Goal: Information Seeking & Learning: Learn about a topic

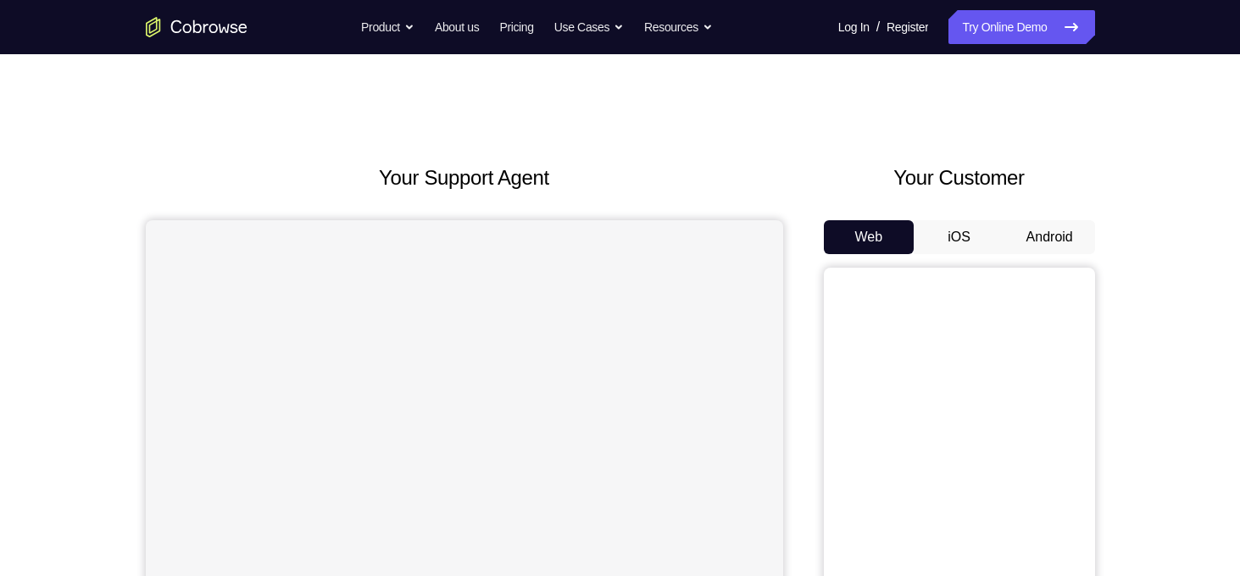
click at [1031, 231] on button "Android" at bounding box center [1049, 237] width 91 height 34
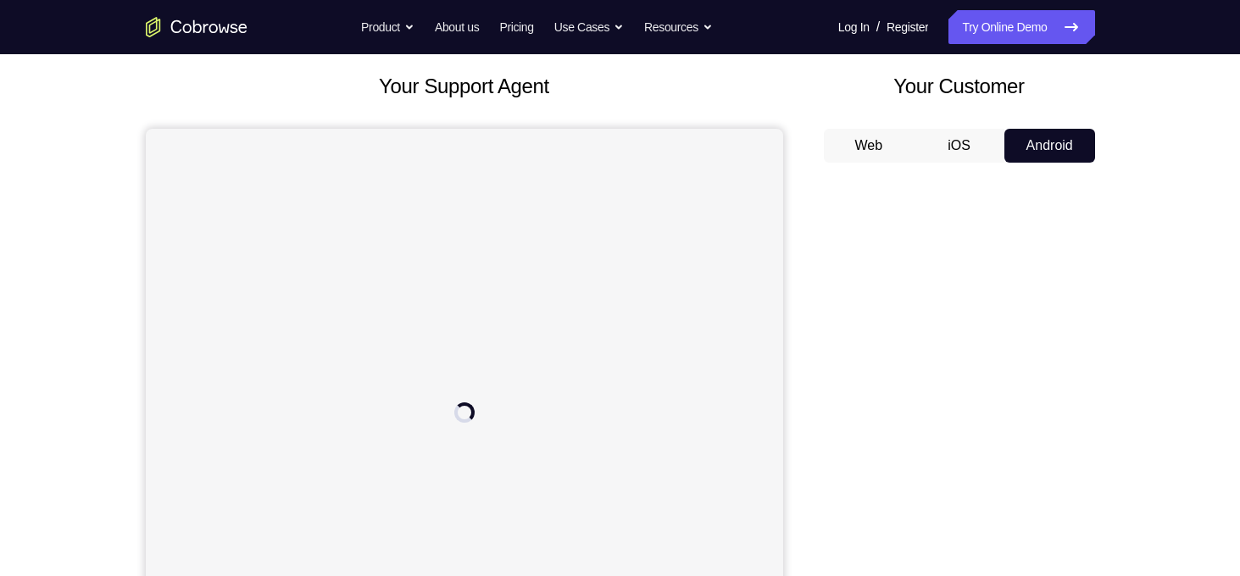
scroll to position [105, 0]
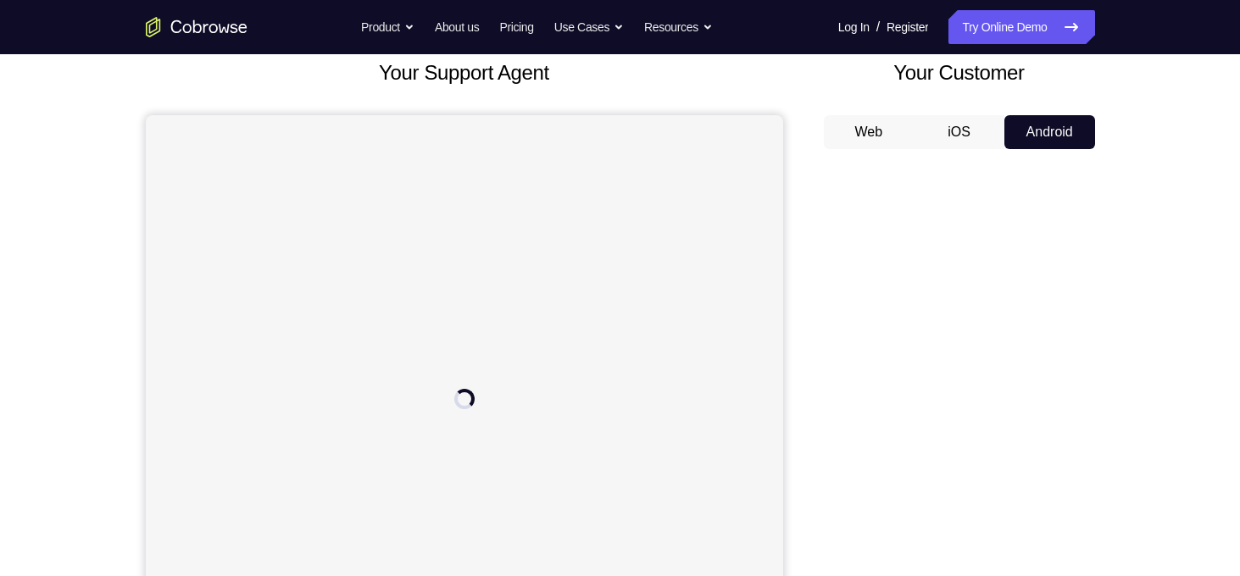
click at [1165, 265] on div "Your Support Agent Your Customer Web iOS Android Next Steps We’d be happy to gi…" at bounding box center [620, 508] width 1240 height 1118
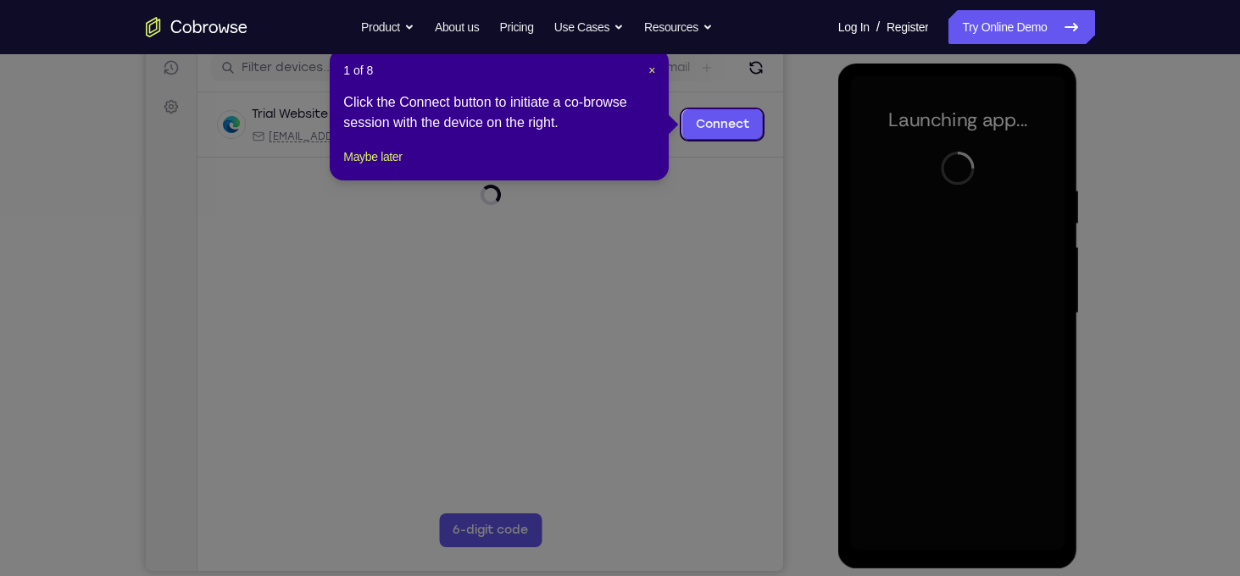
scroll to position [217, 0]
click at [651, 70] on span "×" at bounding box center [651, 71] width 7 height 14
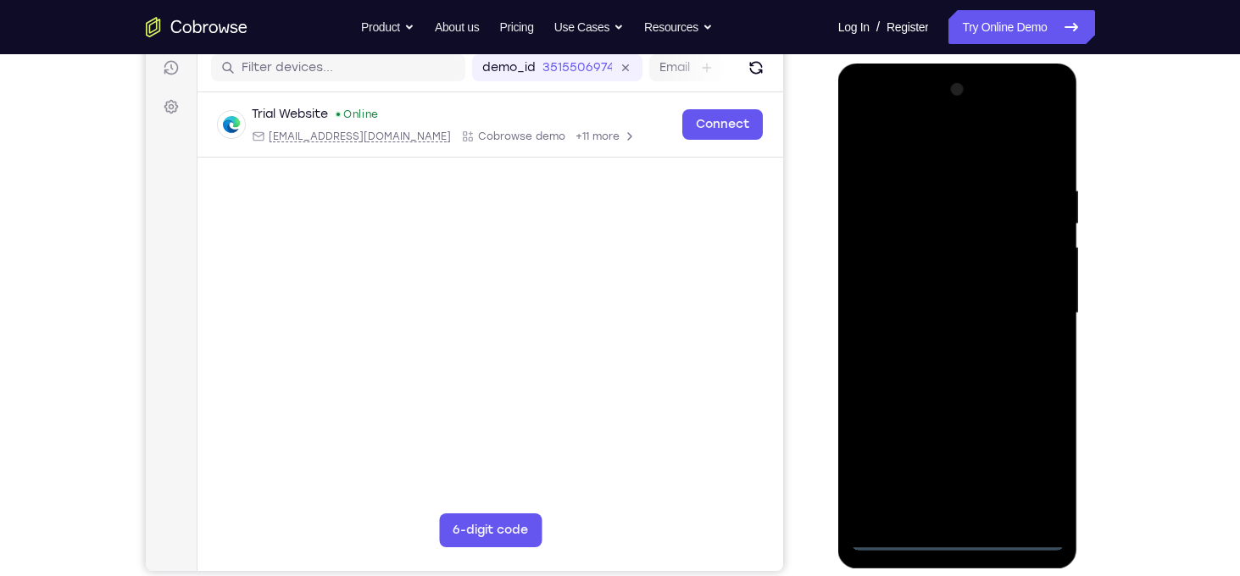
click at [953, 537] on div at bounding box center [958, 313] width 214 height 475
click at [947, 535] on div at bounding box center [958, 313] width 214 height 475
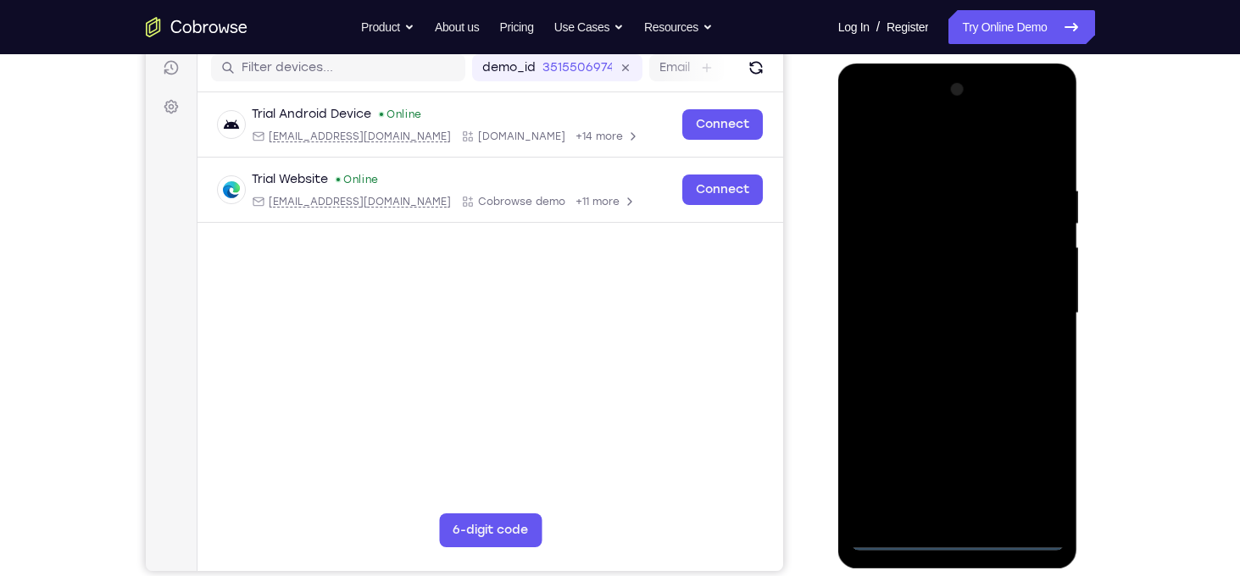
click at [1036, 459] on div at bounding box center [958, 313] width 214 height 475
click at [940, 152] on div at bounding box center [958, 313] width 214 height 475
click at [1033, 300] on div at bounding box center [958, 313] width 214 height 475
click at [937, 342] on div at bounding box center [958, 313] width 214 height 475
click at [947, 294] on div at bounding box center [958, 313] width 214 height 475
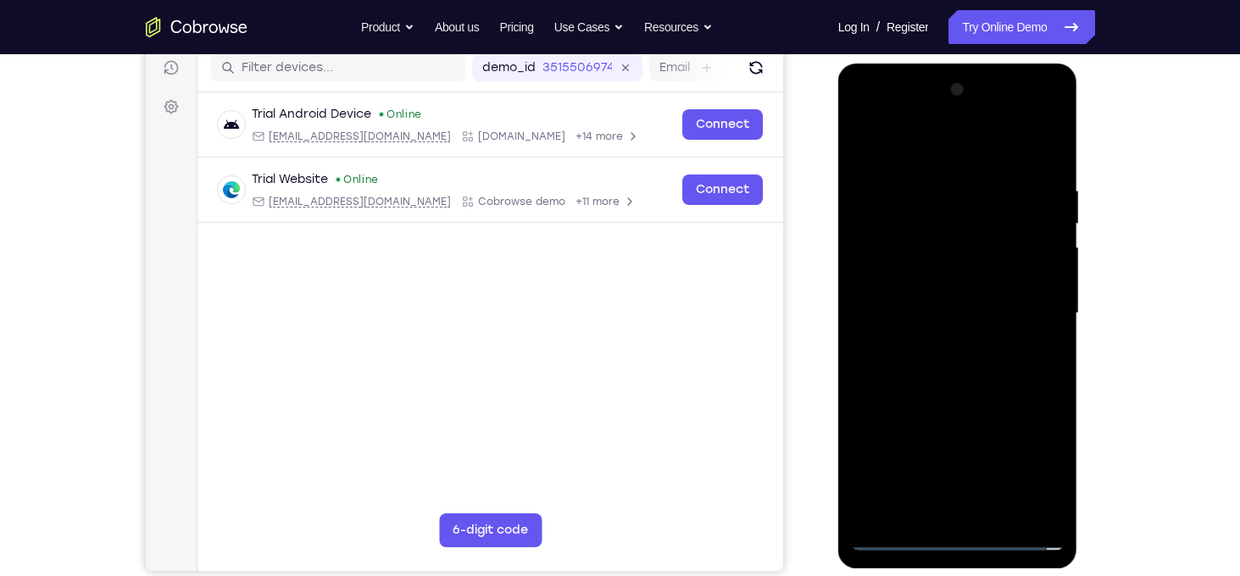
click at [953, 281] on div at bounding box center [958, 313] width 214 height 475
click at [963, 314] on div at bounding box center [958, 313] width 214 height 475
click at [923, 361] on div at bounding box center [958, 313] width 214 height 475
click at [1052, 166] on div at bounding box center [958, 313] width 214 height 475
click at [1045, 508] on div at bounding box center [958, 313] width 214 height 475
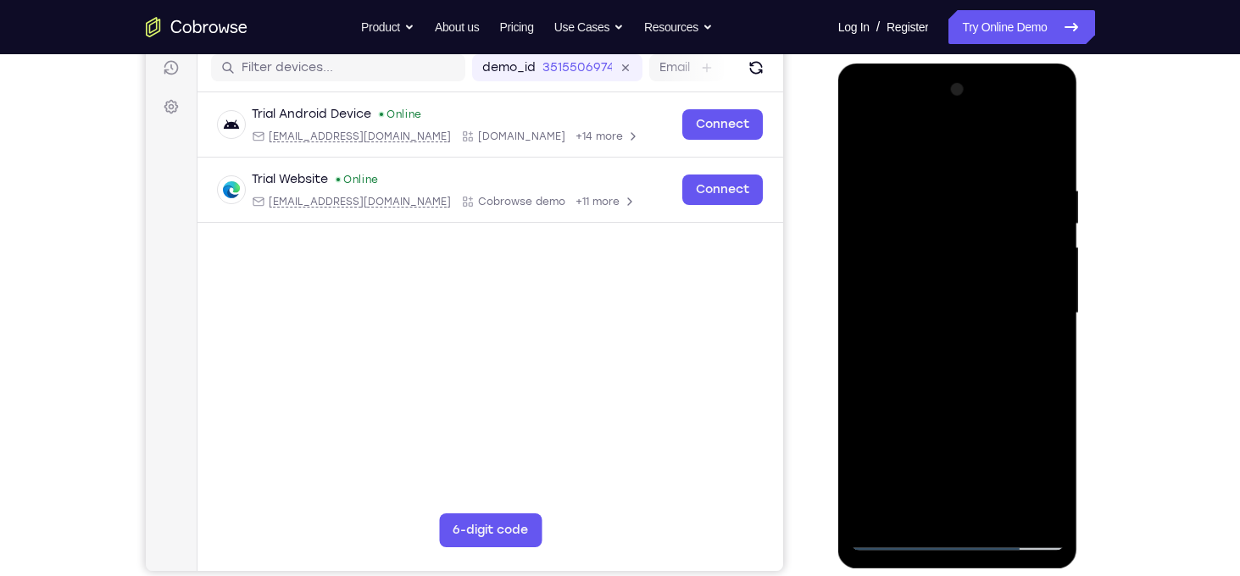
click at [994, 509] on div at bounding box center [958, 313] width 214 height 475
click at [969, 398] on div at bounding box center [958, 313] width 214 height 475
click at [937, 281] on div at bounding box center [958, 313] width 214 height 475
click at [892, 502] on div at bounding box center [958, 313] width 214 height 475
click at [1035, 353] on div at bounding box center [958, 313] width 214 height 475
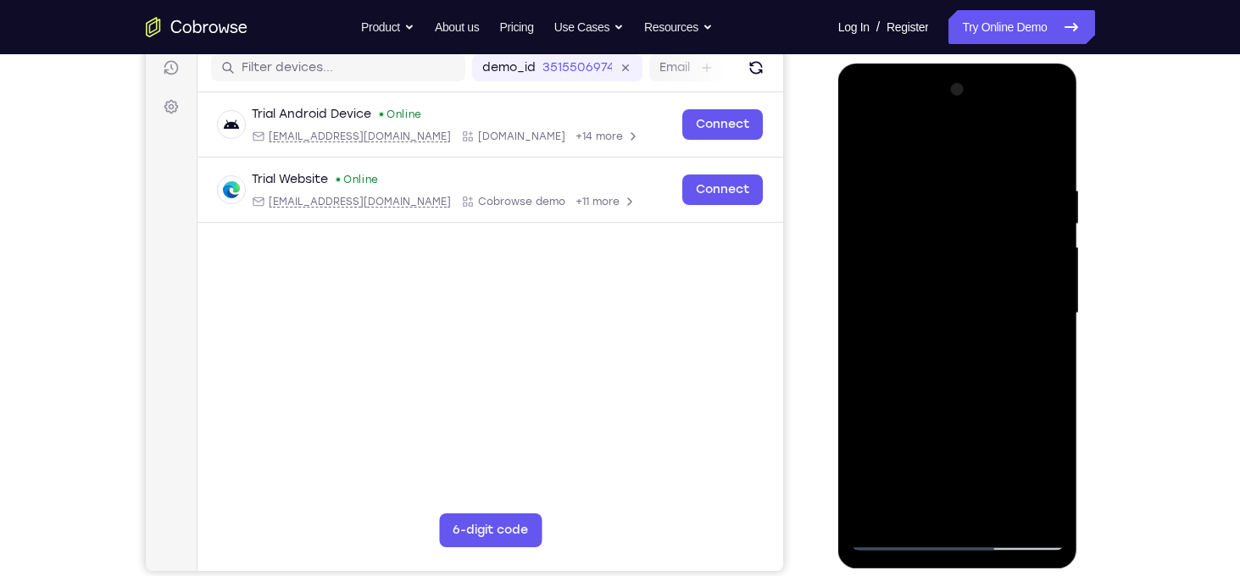
click at [1033, 352] on div at bounding box center [958, 313] width 214 height 475
drag, startPoint x: 1024, startPoint y: 208, endPoint x: 1016, endPoint y: 314, distance: 107.1
click at [1016, 314] on div at bounding box center [958, 313] width 214 height 475
drag, startPoint x: 1028, startPoint y: 231, endPoint x: 1035, endPoint y: 297, distance: 66.5
click at [1035, 297] on div at bounding box center [958, 313] width 214 height 475
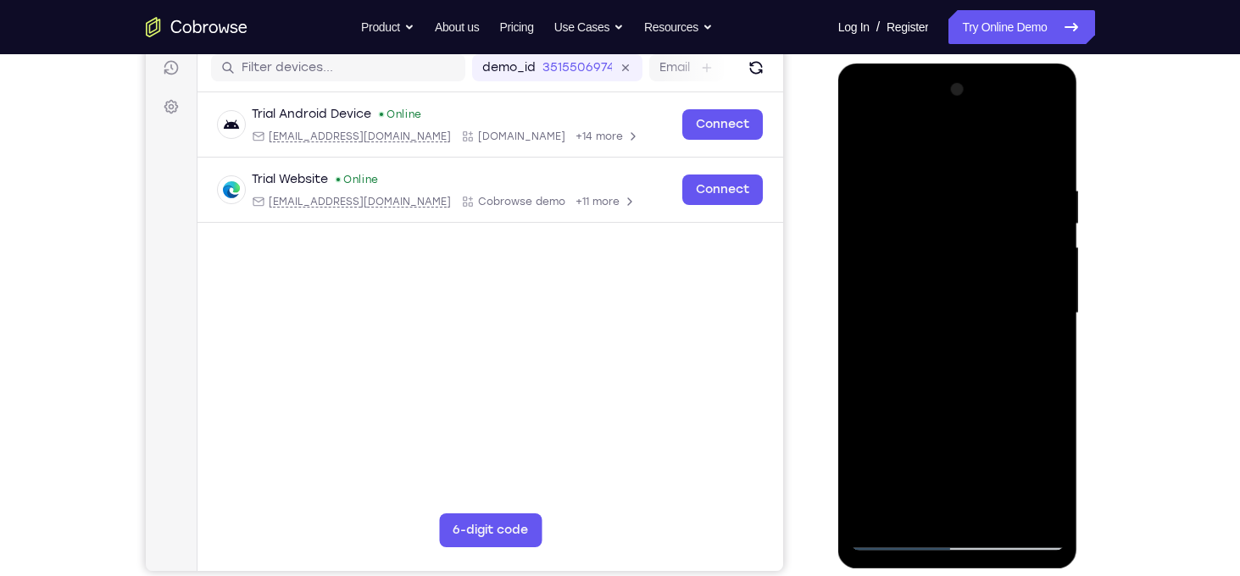
drag, startPoint x: 1003, startPoint y: 199, endPoint x: 1009, endPoint y: 264, distance: 65.5
click at [1009, 264] on div at bounding box center [958, 313] width 214 height 475
drag, startPoint x: 1037, startPoint y: 216, endPoint x: 1034, endPoint y: 284, distance: 67.8
click at [1034, 284] on div at bounding box center [958, 313] width 214 height 475
drag, startPoint x: 1032, startPoint y: 203, endPoint x: 1008, endPoint y: 264, distance: 65.8
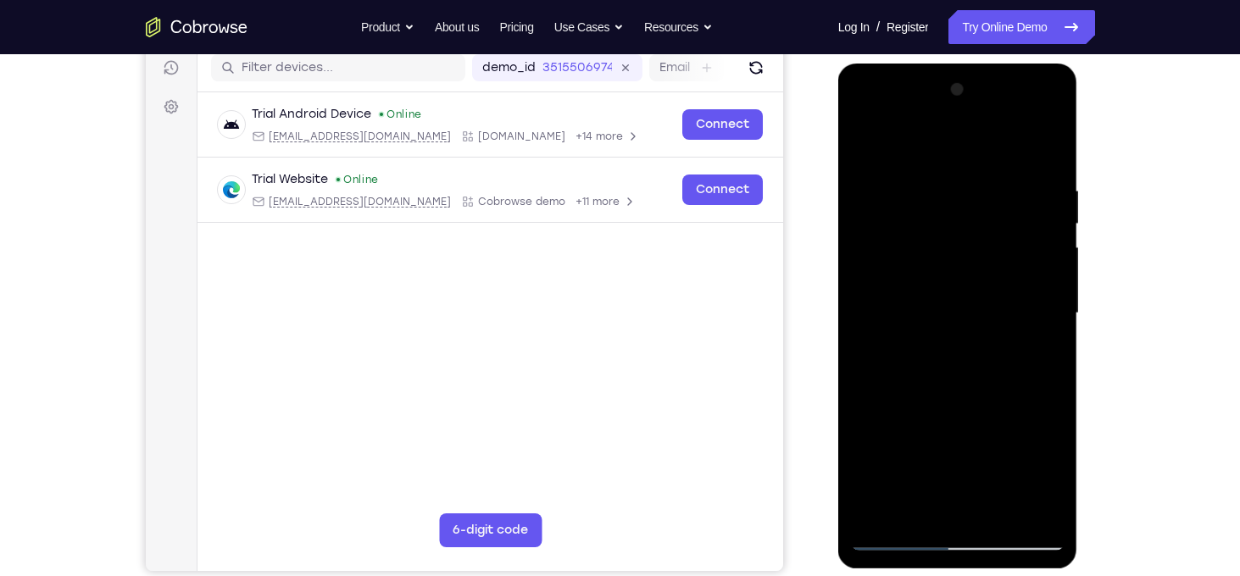
click at [1008, 264] on div at bounding box center [958, 313] width 214 height 475
drag, startPoint x: 1028, startPoint y: 222, endPoint x: 1026, endPoint y: 234, distance: 12.0
click at [1026, 234] on div at bounding box center [958, 313] width 214 height 475
drag, startPoint x: 1045, startPoint y: 267, endPoint x: 1032, endPoint y: 326, distance: 60.7
click at [1032, 326] on div at bounding box center [958, 313] width 214 height 475
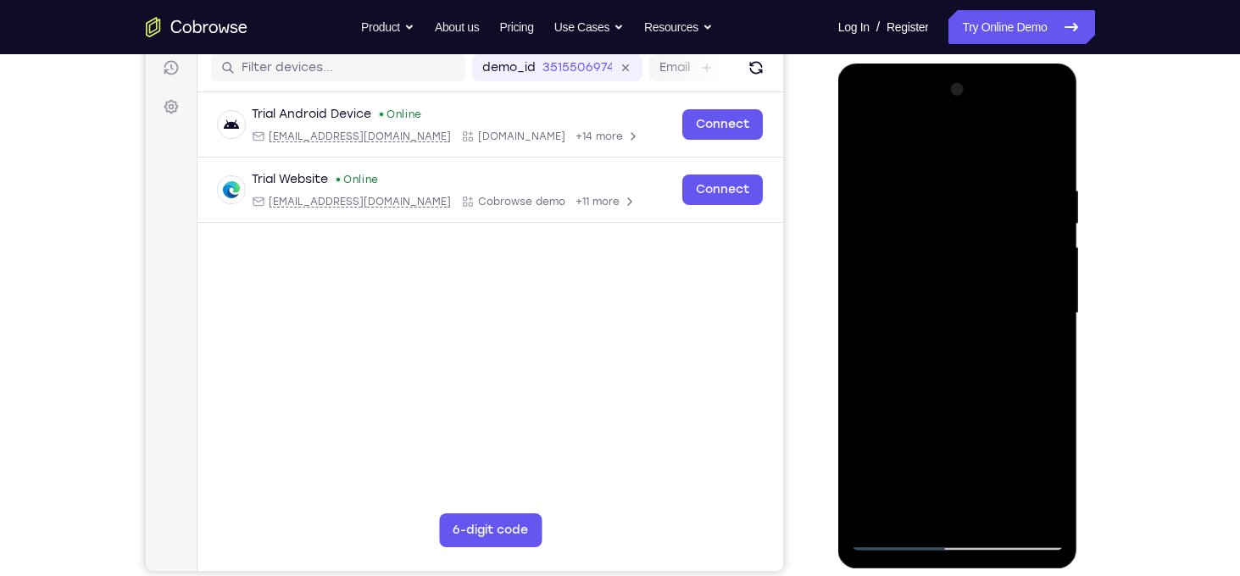
drag, startPoint x: 1031, startPoint y: 201, endPoint x: 1037, endPoint y: 292, distance: 91.8
click at [1037, 292] on div at bounding box center [958, 313] width 214 height 475
drag, startPoint x: 1027, startPoint y: 205, endPoint x: 1016, endPoint y: 294, distance: 89.7
click at [1016, 294] on div at bounding box center [958, 313] width 214 height 475
drag, startPoint x: 1013, startPoint y: 208, endPoint x: 1009, endPoint y: 273, distance: 64.6
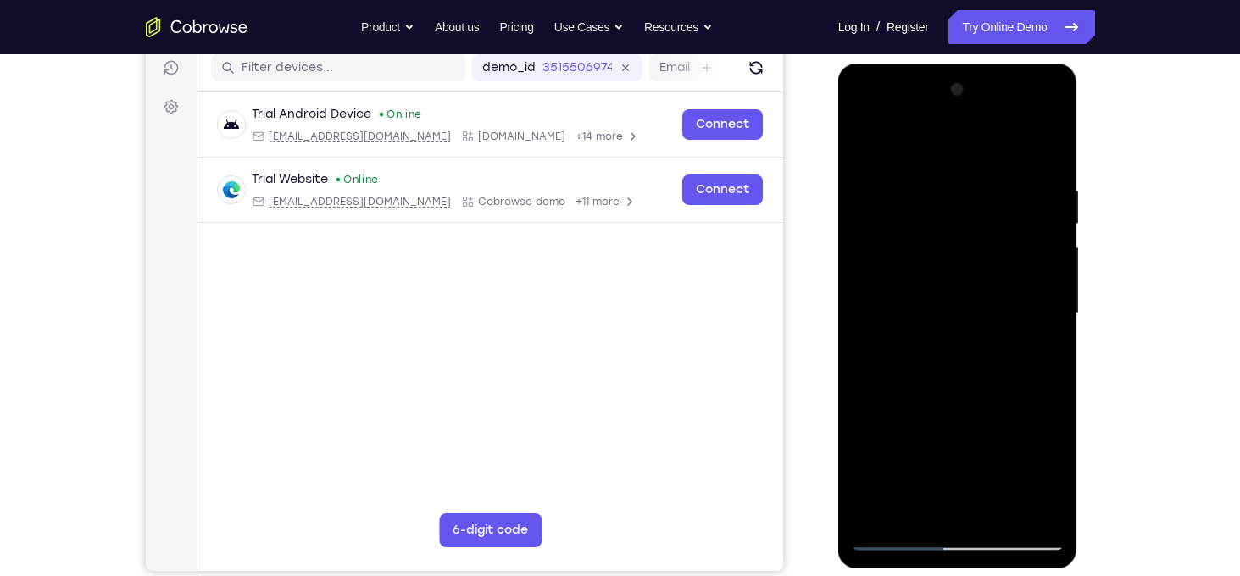
click at [1009, 273] on div at bounding box center [958, 313] width 214 height 475
drag, startPoint x: 1014, startPoint y: 293, endPoint x: 1011, endPoint y: 345, distance: 51.8
click at [1011, 345] on div at bounding box center [958, 313] width 214 height 475
drag, startPoint x: 1019, startPoint y: 228, endPoint x: 1015, endPoint y: 288, distance: 60.3
click at [1015, 288] on div at bounding box center [958, 313] width 214 height 475
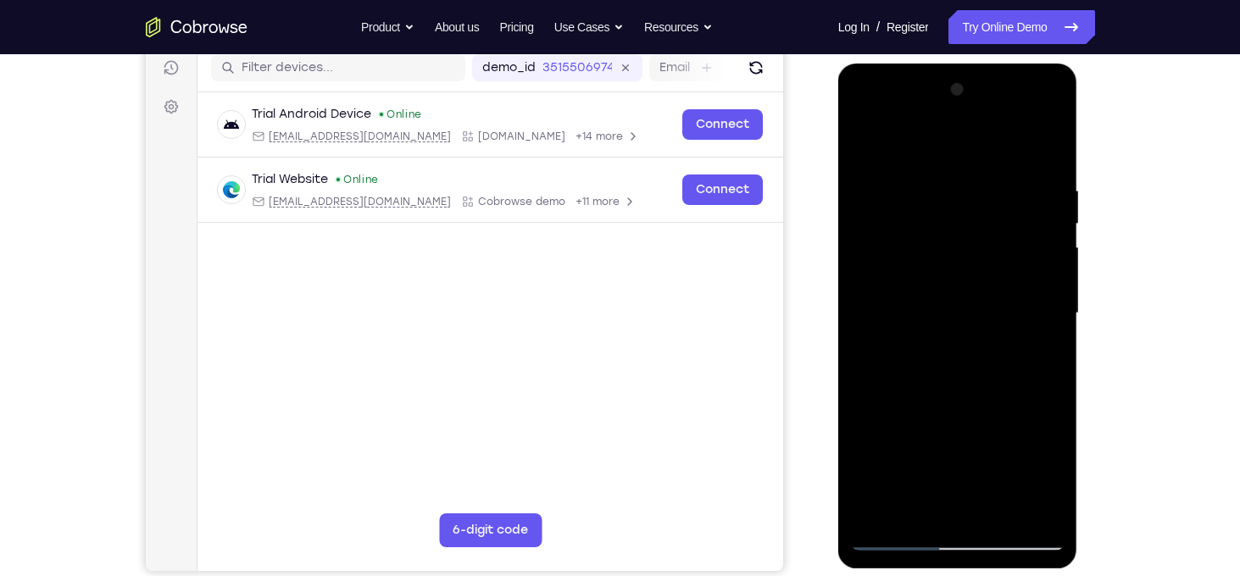
drag, startPoint x: 1031, startPoint y: 230, endPoint x: 1024, endPoint y: 303, distance: 74.0
click at [1024, 303] on div at bounding box center [958, 313] width 214 height 475
drag, startPoint x: 1024, startPoint y: 219, endPoint x: 1025, endPoint y: 131, distance: 88.1
click at [1025, 131] on div at bounding box center [958, 313] width 214 height 475
drag, startPoint x: 1020, startPoint y: 264, endPoint x: 1007, endPoint y: 159, distance: 105.9
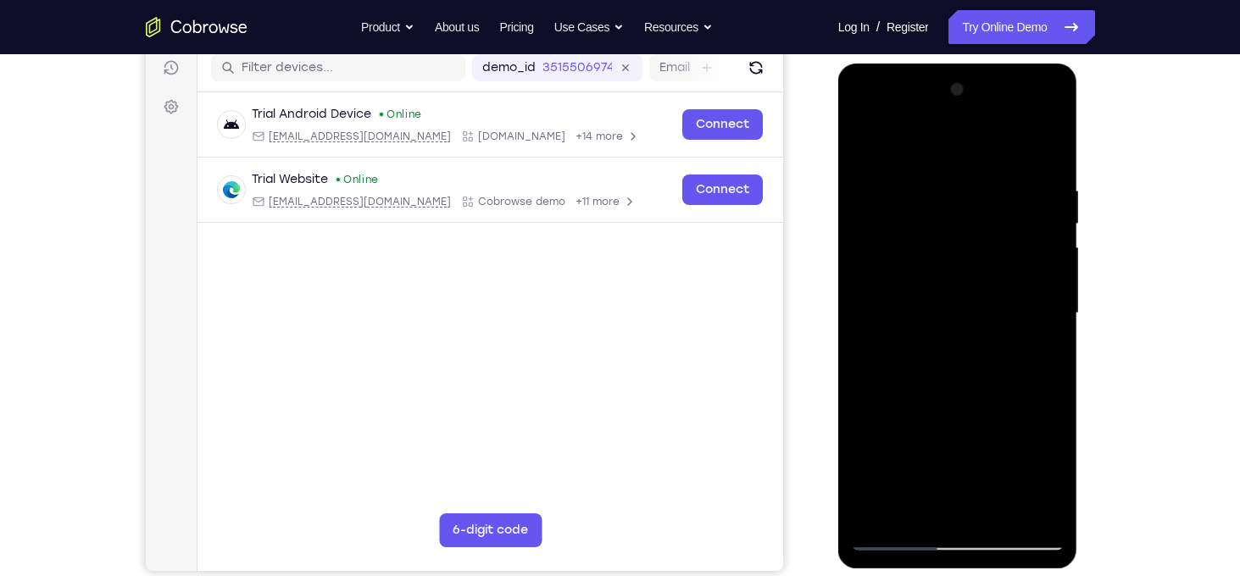
click at [1007, 159] on div at bounding box center [958, 313] width 214 height 475
drag, startPoint x: 887, startPoint y: 279, endPoint x: 884, endPoint y: 265, distance: 13.8
click at [884, 265] on div at bounding box center [958, 313] width 214 height 475
drag, startPoint x: 996, startPoint y: 289, endPoint x: 1010, endPoint y: 112, distance: 177.7
click at [1010, 112] on div at bounding box center [958, 313] width 214 height 475
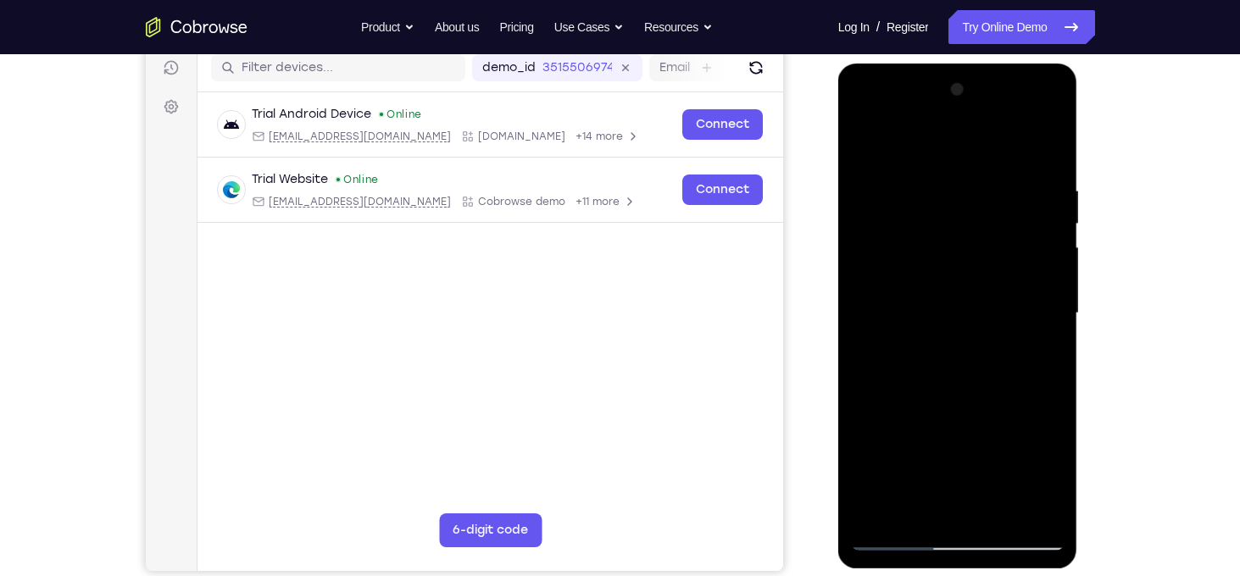
drag, startPoint x: 970, startPoint y: 248, endPoint x: 977, endPoint y: 60, distance: 188.3
click at [977, 64] on html "Online web based iOS Simulators and Android Emulators. Run iPhone, iPad, Mobile…" at bounding box center [959, 318] width 242 height 509
drag, startPoint x: 990, startPoint y: 258, endPoint x: 992, endPoint y: 98, distance: 159.4
click at [992, 98] on div at bounding box center [958, 313] width 214 height 475
drag, startPoint x: 1014, startPoint y: 267, endPoint x: 1009, endPoint y: 44, distance: 223.0
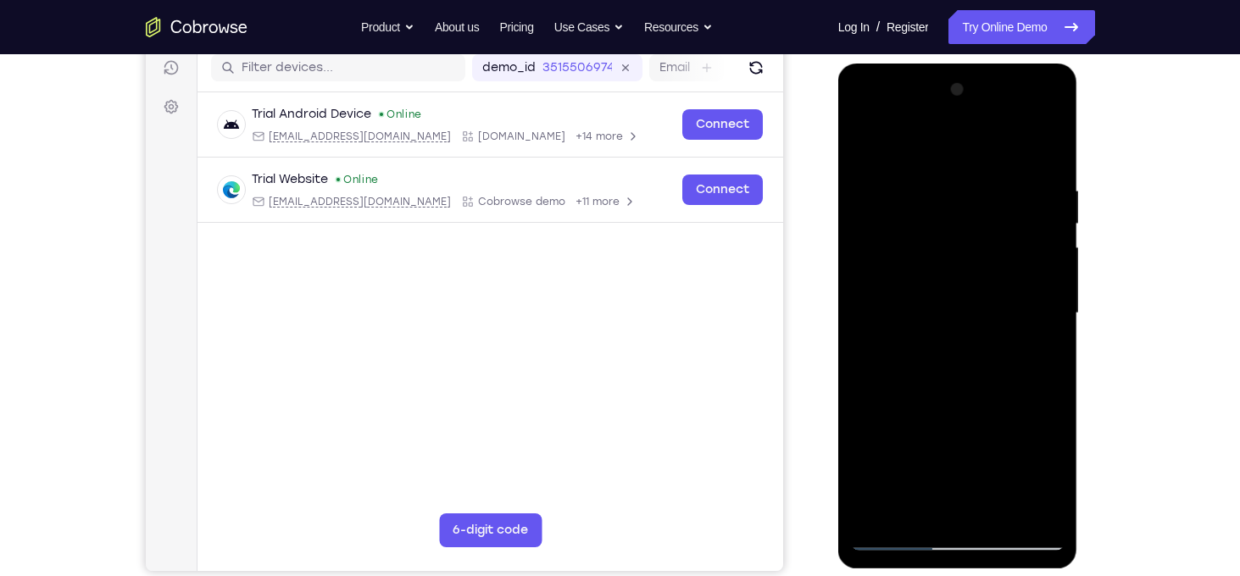
click at [1009, 64] on html "Online web based iOS Simulators and Android Emulators. Run iPhone, iPad, Mobile…" at bounding box center [959, 318] width 242 height 509
click at [934, 364] on div at bounding box center [958, 313] width 214 height 475
click at [1037, 347] on div at bounding box center [958, 313] width 214 height 475
click at [944, 353] on div at bounding box center [958, 313] width 214 height 475
click at [1036, 356] on div at bounding box center [958, 313] width 214 height 475
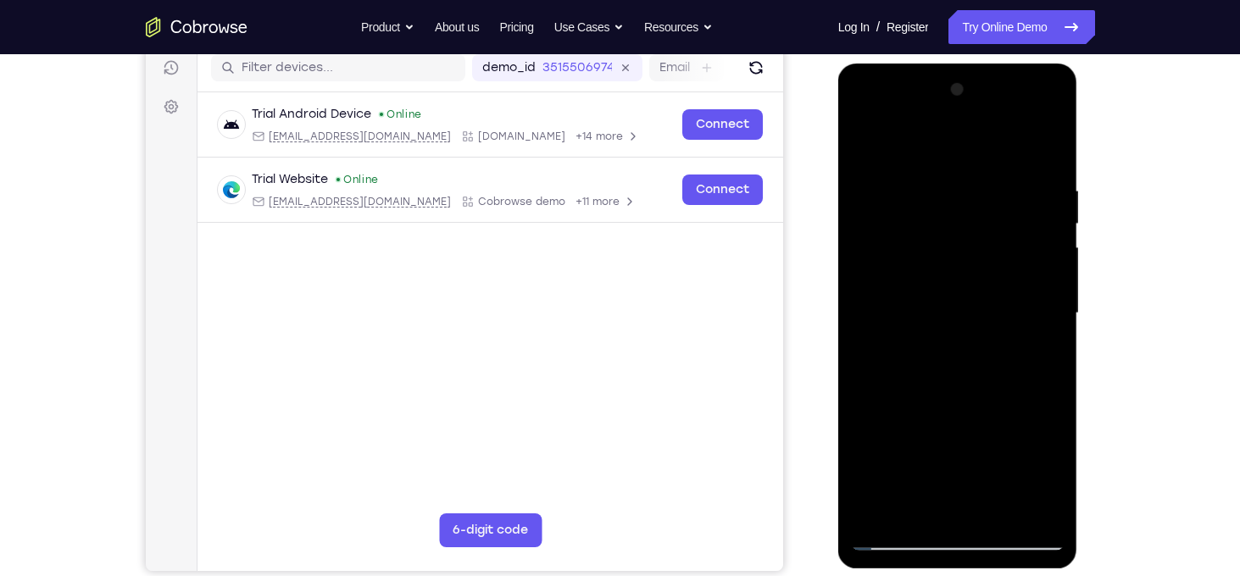
click at [1043, 355] on div at bounding box center [958, 313] width 214 height 475
click at [998, 282] on div at bounding box center [958, 313] width 214 height 475
click at [967, 436] on div at bounding box center [958, 313] width 214 height 475
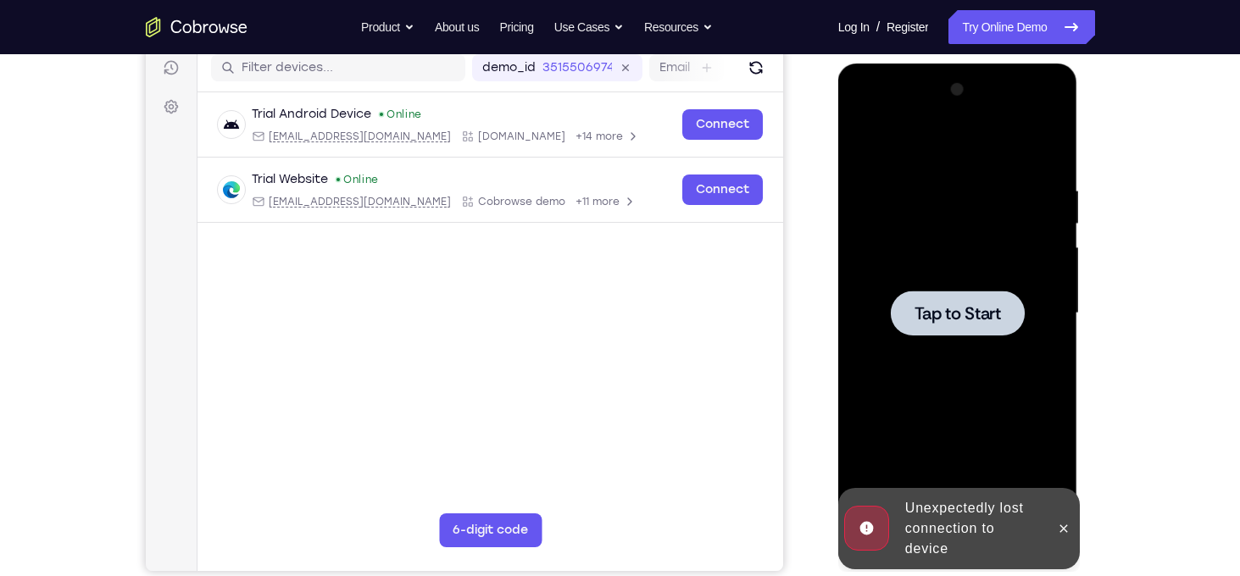
click at [987, 310] on span "Tap to Start" at bounding box center [957, 313] width 86 height 17
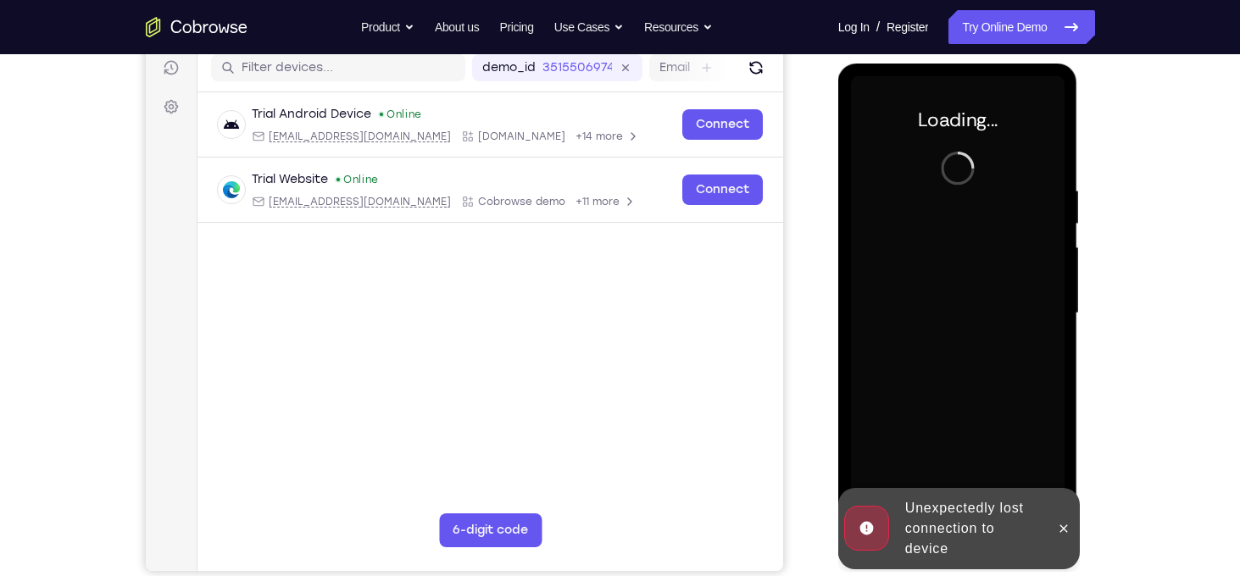
click at [1110, 399] on div "Your Support Agent Your Customer Web iOS Android Next Steps We’d be happy to gi…" at bounding box center [620, 396] width 1085 height 1118
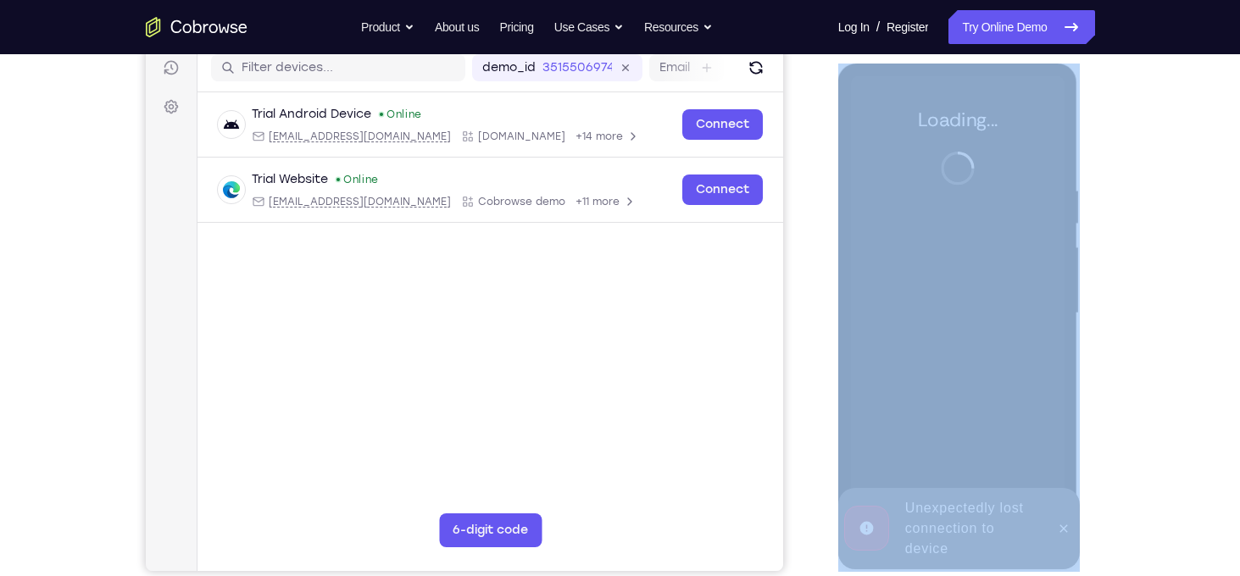
drag, startPoint x: 1110, startPoint y: 399, endPoint x: 1102, endPoint y: 226, distance: 173.1
drag, startPoint x: 1102, startPoint y: 226, endPoint x: 818, endPoint y: 312, distance: 296.5
click at [818, 312] on div "Your Support Agent Your Customer Web iOS Android" at bounding box center [620, 259] width 949 height 626
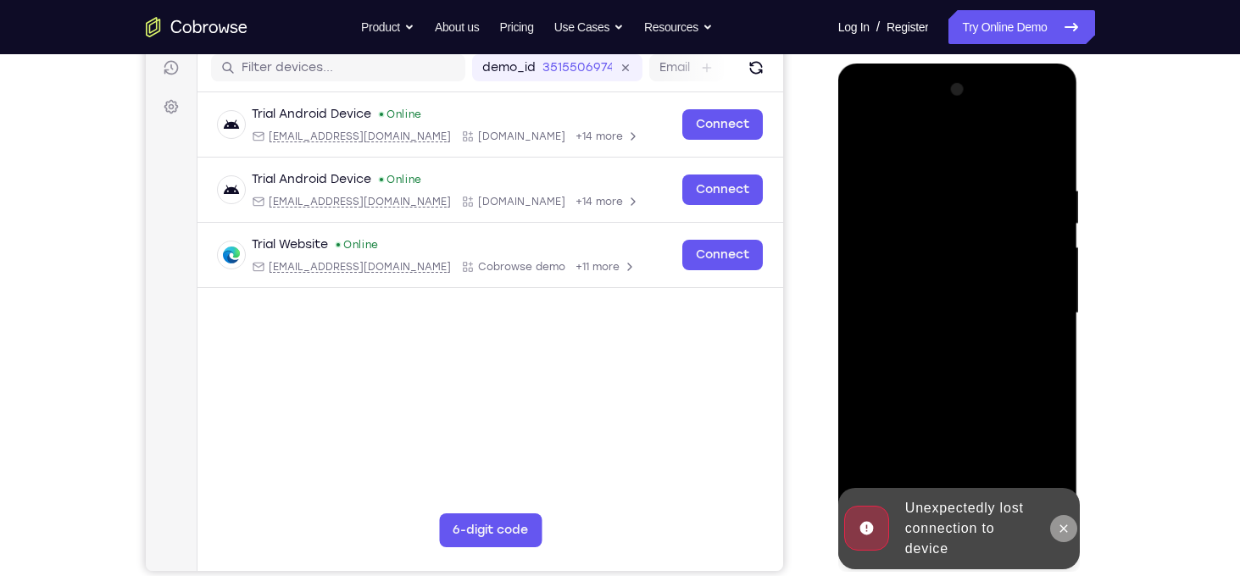
click at [1057, 526] on icon at bounding box center [1064, 529] width 14 height 14
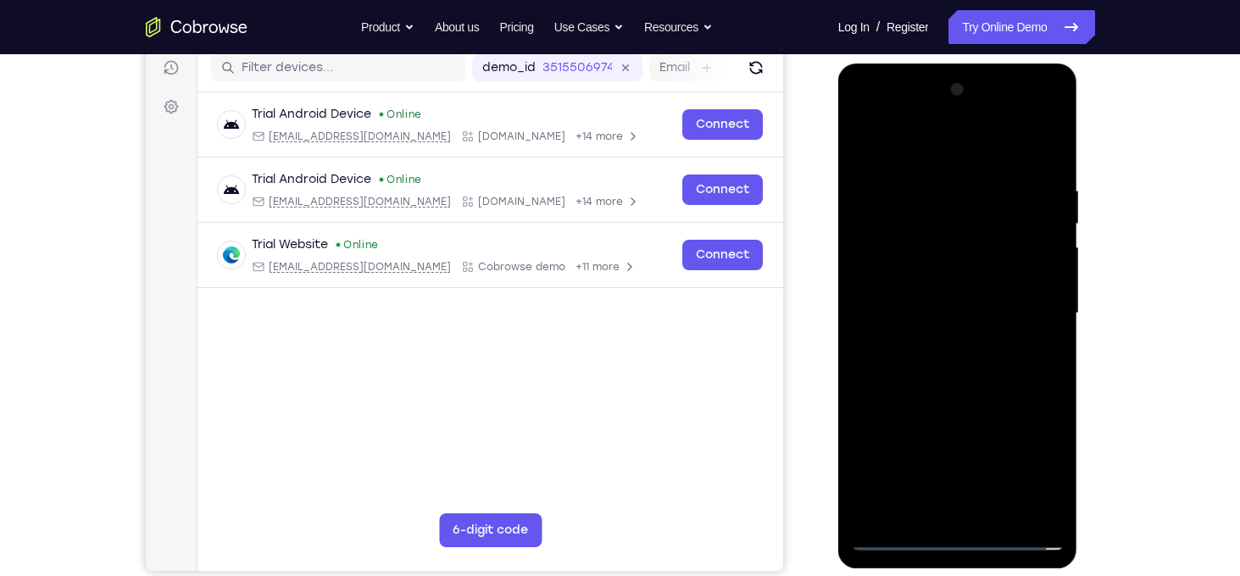
click at [940, 542] on div at bounding box center [958, 313] width 214 height 475
click at [1037, 467] on div at bounding box center [958, 313] width 214 height 475
click at [925, 152] on div at bounding box center [958, 313] width 214 height 475
click at [1038, 306] on div at bounding box center [958, 313] width 214 height 475
click at [980, 514] on div at bounding box center [958, 313] width 214 height 475
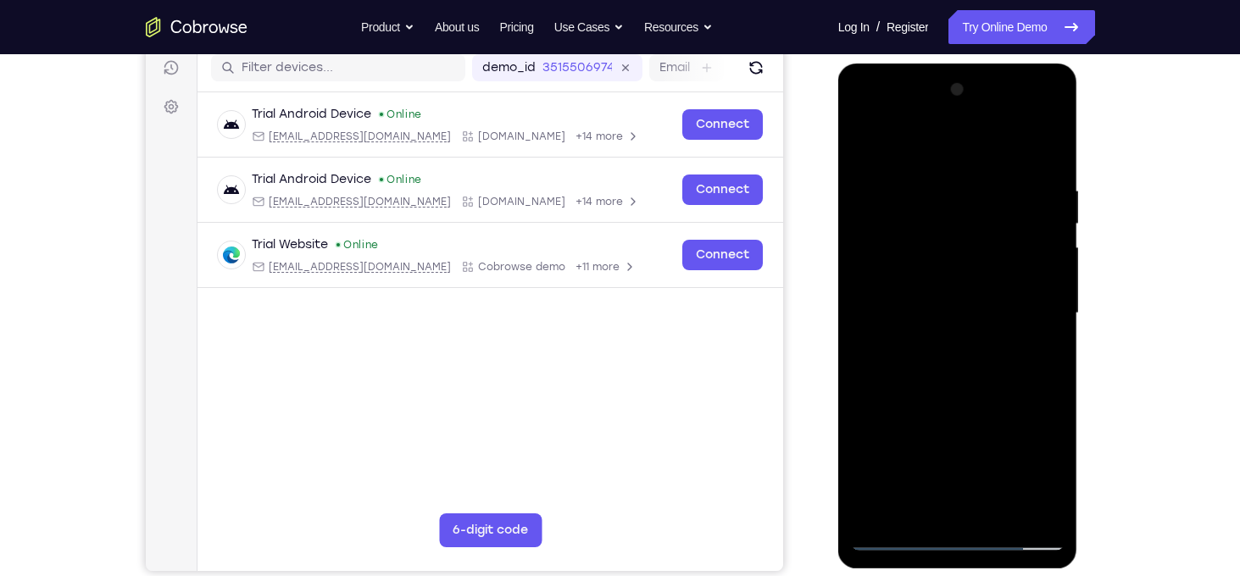
click at [937, 298] on div at bounding box center [958, 313] width 214 height 475
click at [889, 277] on div at bounding box center [958, 313] width 214 height 475
click at [959, 313] on div at bounding box center [958, 313] width 214 height 475
click at [1045, 175] on div at bounding box center [958, 313] width 214 height 475
click at [1046, 504] on div at bounding box center [958, 313] width 214 height 475
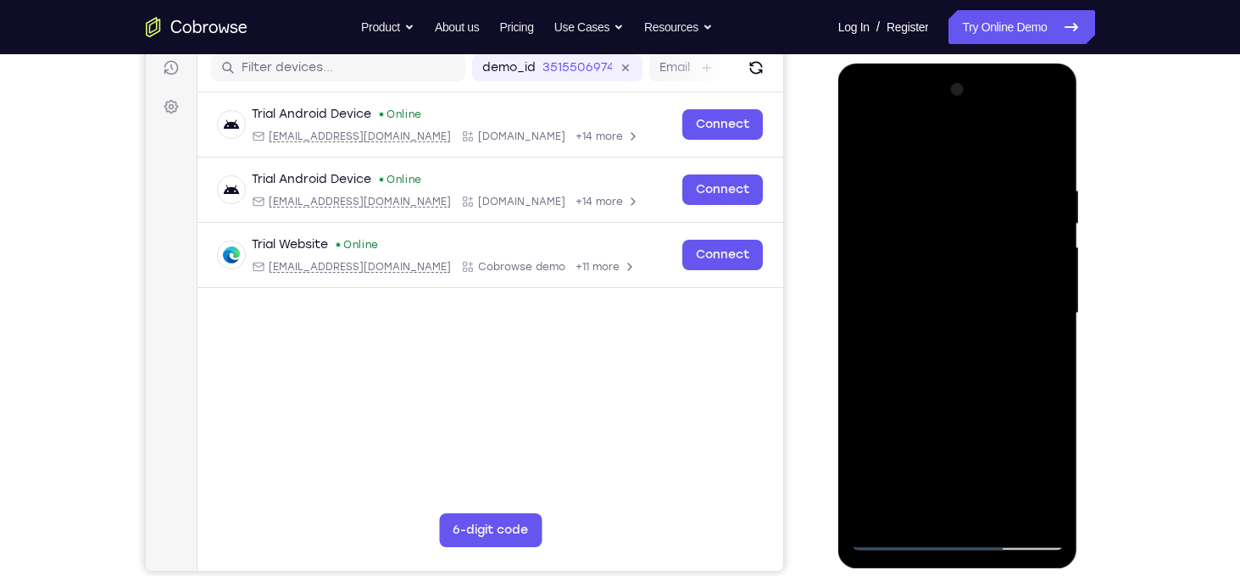
click at [998, 514] on div at bounding box center [958, 313] width 214 height 475
click at [956, 403] on div at bounding box center [958, 313] width 214 height 475
click at [942, 288] on div at bounding box center [958, 313] width 214 height 475
click at [964, 292] on div at bounding box center [958, 313] width 214 height 475
click at [952, 287] on div at bounding box center [958, 313] width 214 height 475
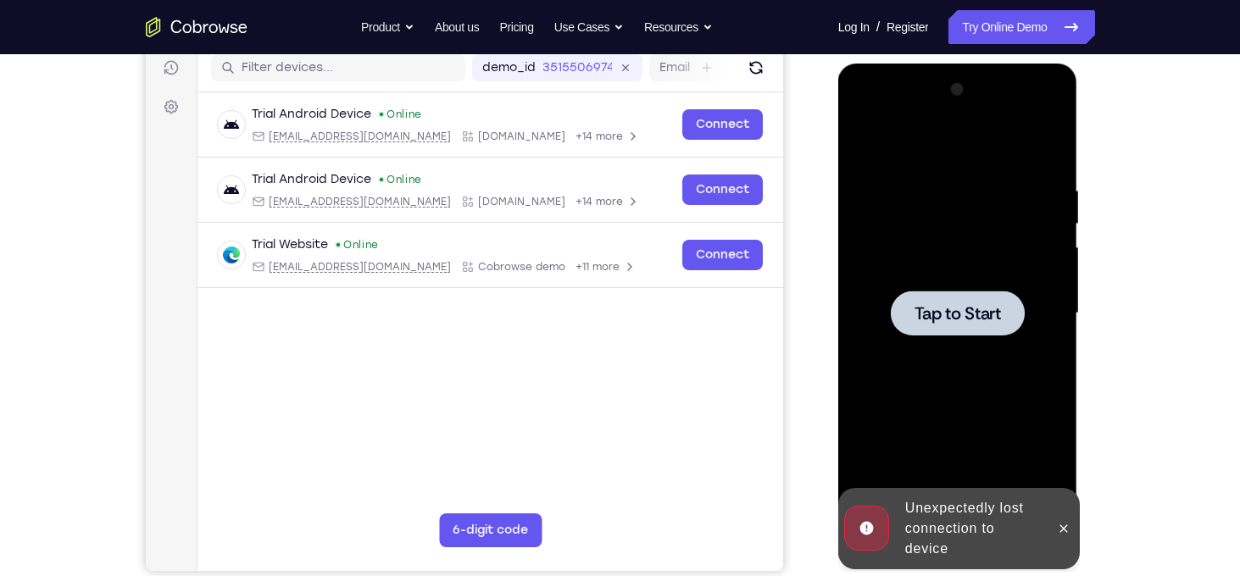
click at [949, 325] on div at bounding box center [958, 313] width 134 height 45
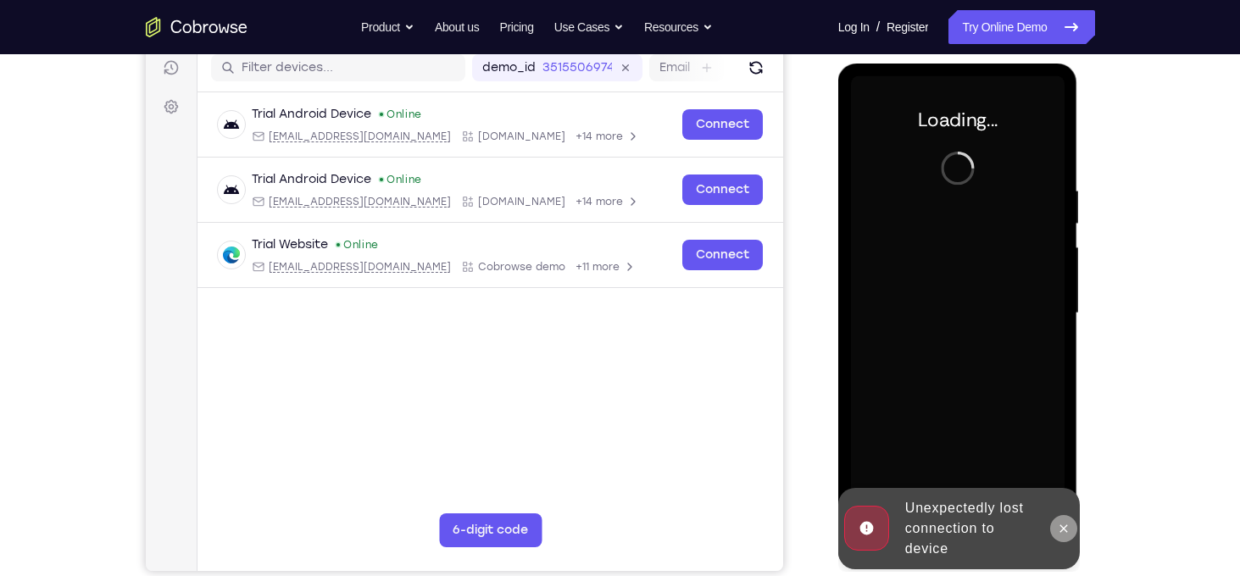
click at [1065, 533] on icon at bounding box center [1064, 529] width 14 height 14
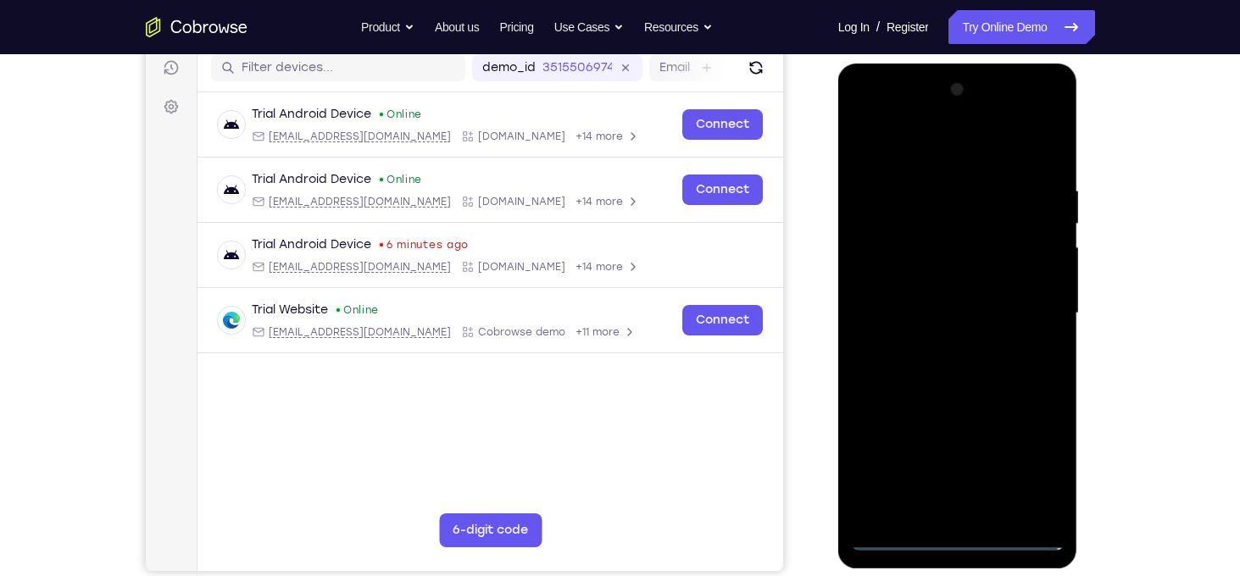
click at [967, 531] on div at bounding box center [958, 313] width 214 height 475
click at [957, 528] on div at bounding box center [958, 313] width 214 height 475
click at [957, 534] on div at bounding box center [958, 313] width 214 height 475
click at [1027, 474] on div at bounding box center [958, 313] width 214 height 475
click at [921, 153] on div at bounding box center [958, 313] width 214 height 475
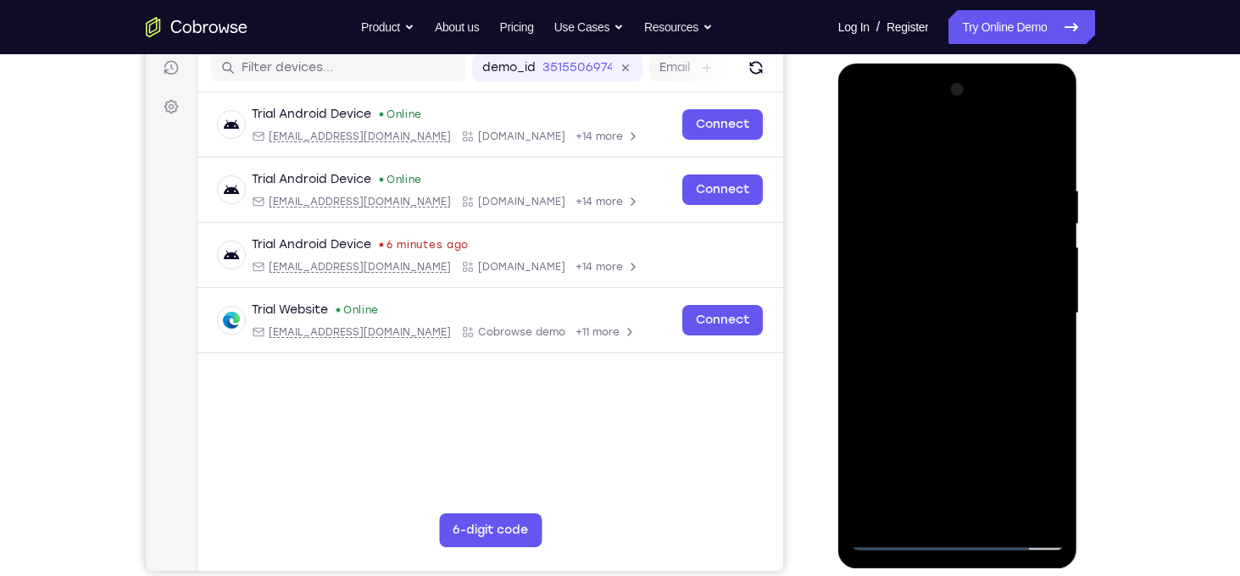
click at [1025, 299] on div at bounding box center [958, 313] width 214 height 475
click at [893, 220] on div at bounding box center [958, 313] width 214 height 475
click at [1028, 308] on div at bounding box center [958, 313] width 214 height 475
click at [933, 349] on div at bounding box center [958, 313] width 214 height 475
click at [904, 300] on div at bounding box center [958, 313] width 214 height 475
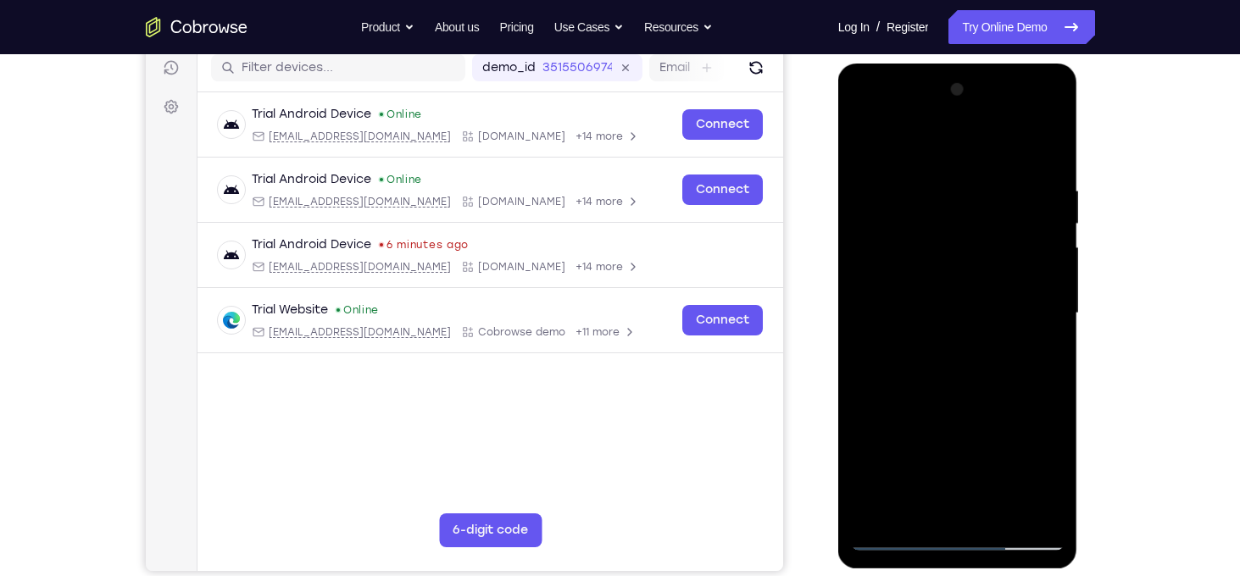
click at [895, 282] on div at bounding box center [958, 313] width 214 height 475
click at [949, 311] on div at bounding box center [958, 313] width 214 height 475
click at [1053, 169] on div at bounding box center [958, 313] width 214 height 475
click at [1047, 503] on div at bounding box center [958, 313] width 214 height 475
click at [994, 514] on div at bounding box center [958, 313] width 214 height 475
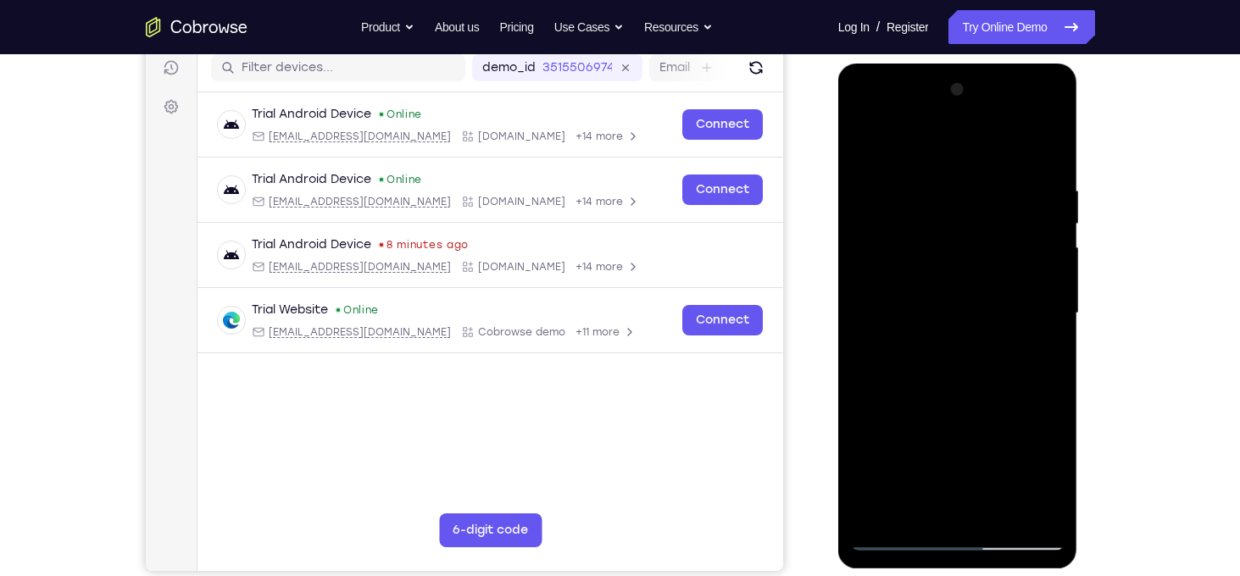
click at [953, 399] on div at bounding box center [958, 313] width 214 height 475
click at [971, 286] on div at bounding box center [958, 313] width 214 height 475
click at [899, 501] on div at bounding box center [958, 313] width 214 height 475
click at [1037, 355] on div at bounding box center [958, 313] width 214 height 475
click at [1040, 359] on div at bounding box center [958, 313] width 214 height 475
